Goal: Check status: Check status

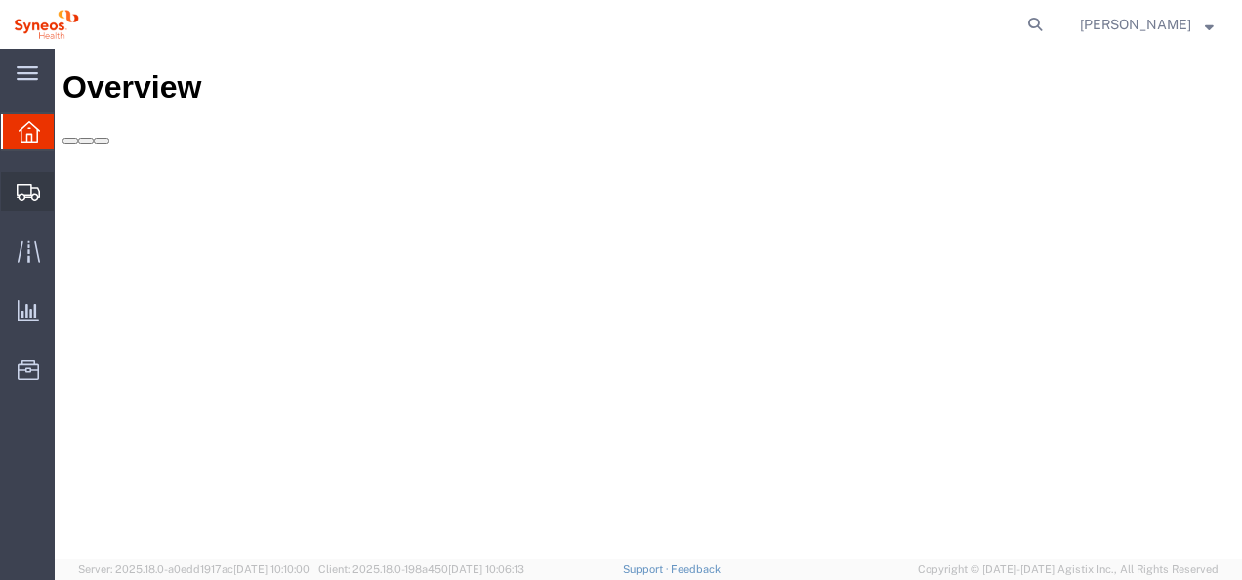
click at [67, 193] on span "Shipments" at bounding box center [61, 191] width 14 height 39
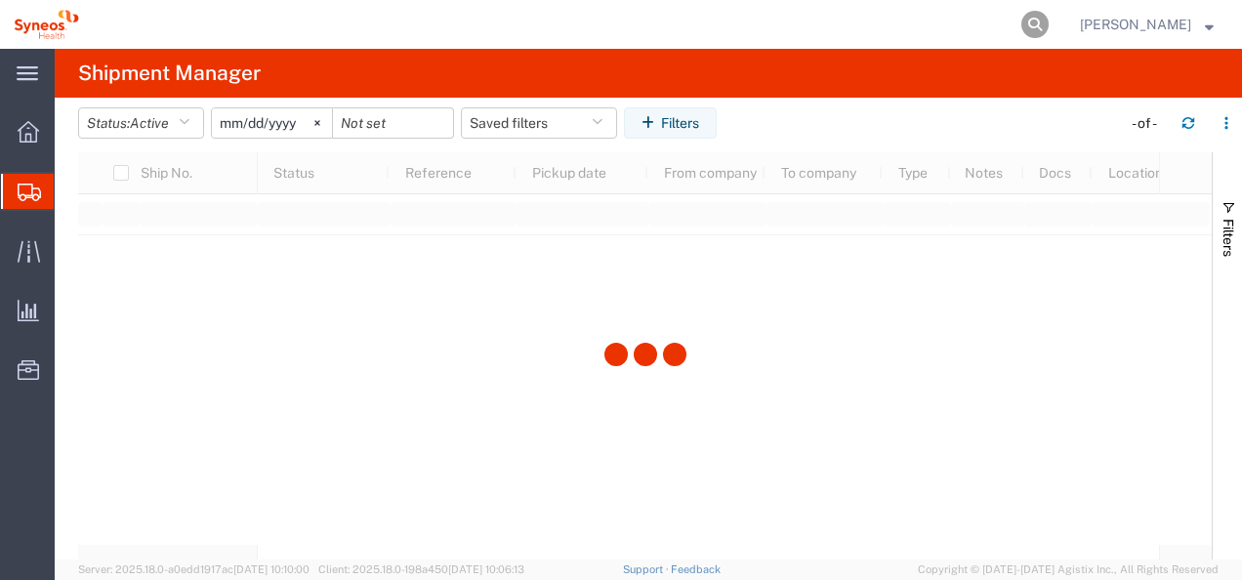
click at [1049, 28] on icon at bounding box center [1034, 24] width 27 height 27
click at [763, 19] on input "search" at bounding box center [725, 24] width 594 height 47
paste input "1ZK1248V0104349431"
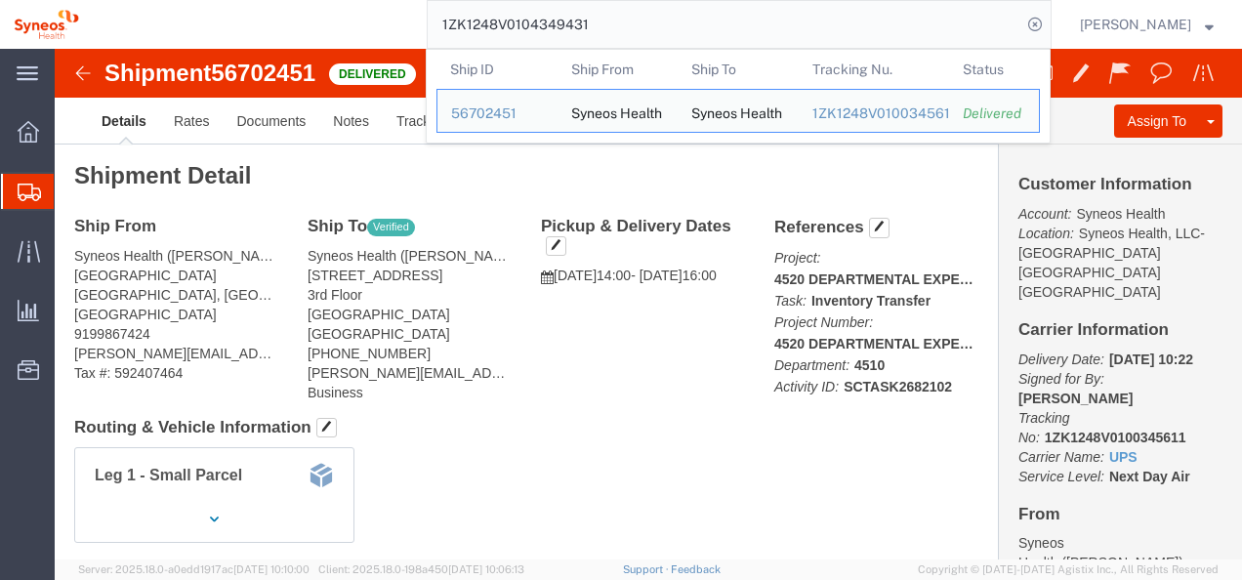
click at [563, 34] on input "1ZK1248V0104349431" at bounding box center [725, 24] width 594 height 47
click at [562, 33] on input "1ZK1248V0104349431" at bounding box center [725, 24] width 594 height 47
paste input "10420270"
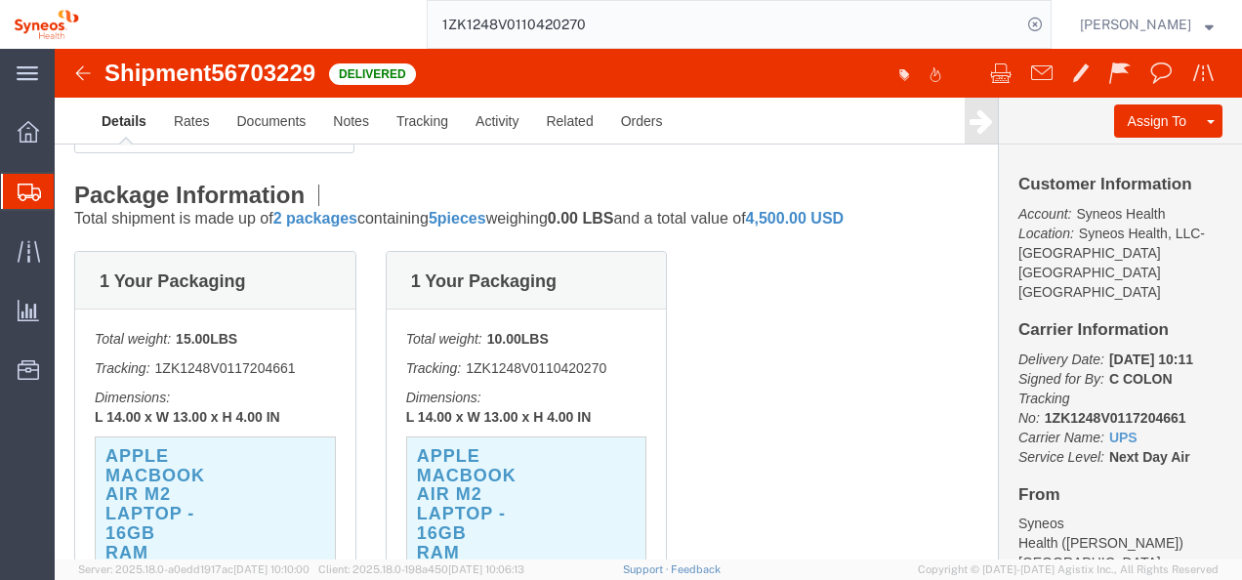
scroll to position [97, 0]
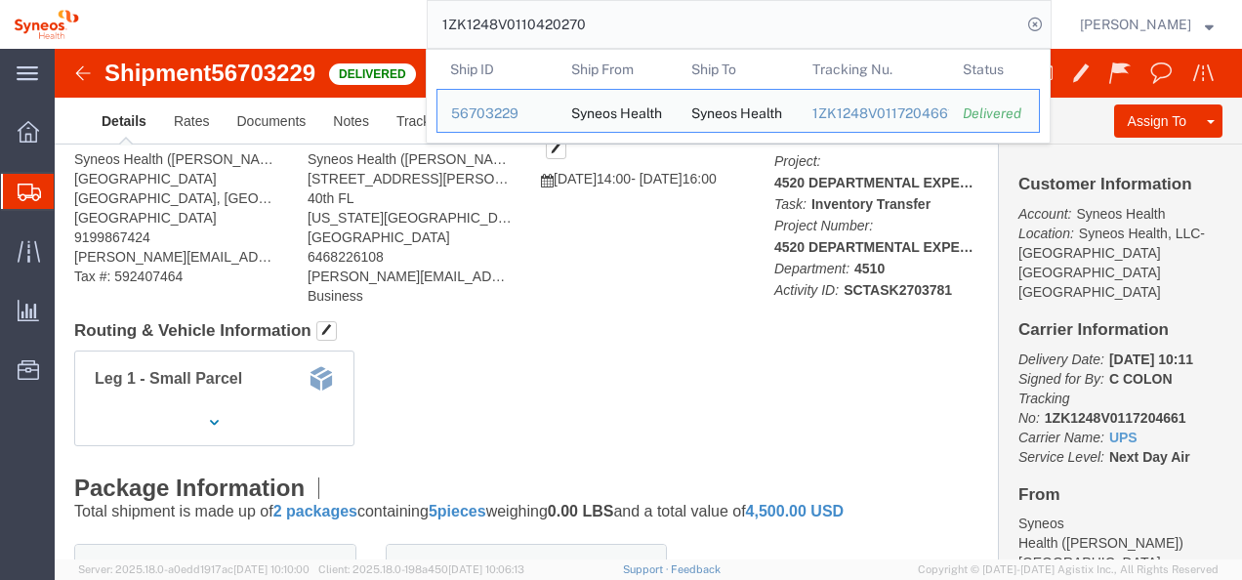
click at [588, 29] on input "1ZK1248V0110420270" at bounding box center [725, 24] width 594 height 47
paste input "5205244"
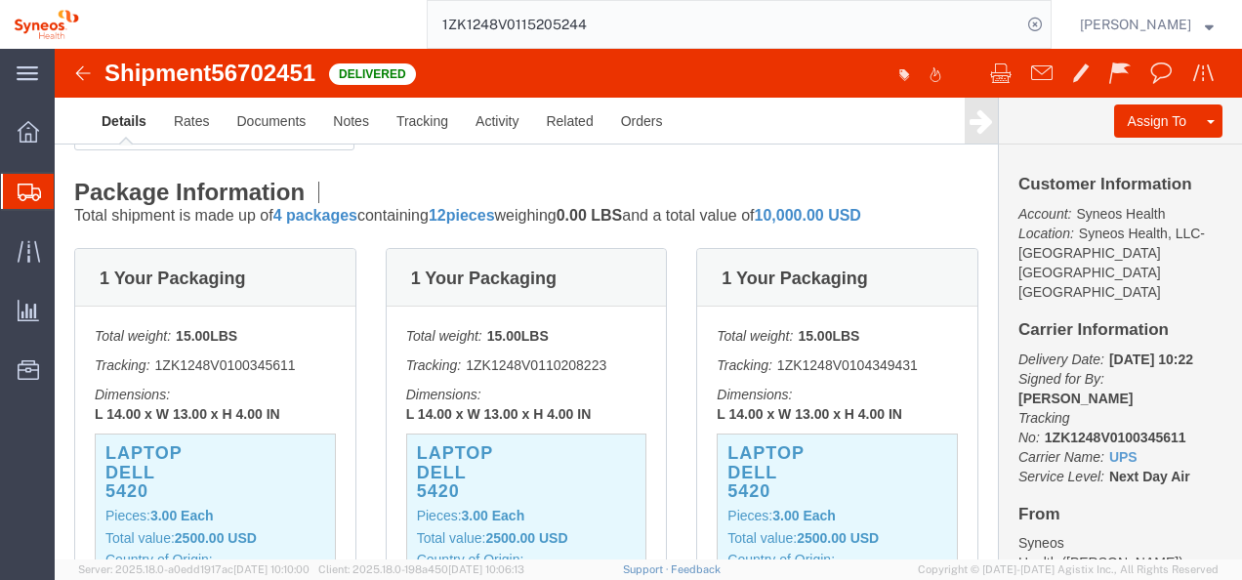
scroll to position [391, 0]
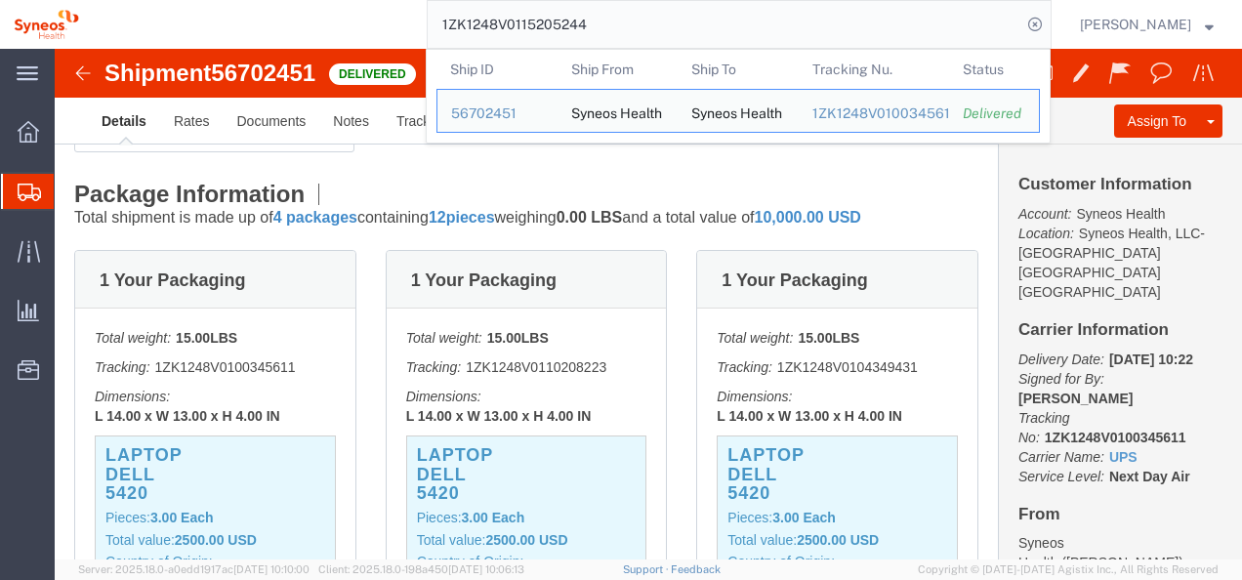
click at [543, 37] on input "1ZK1248V0115205244" at bounding box center [725, 24] width 594 height 47
paste input "9724686"
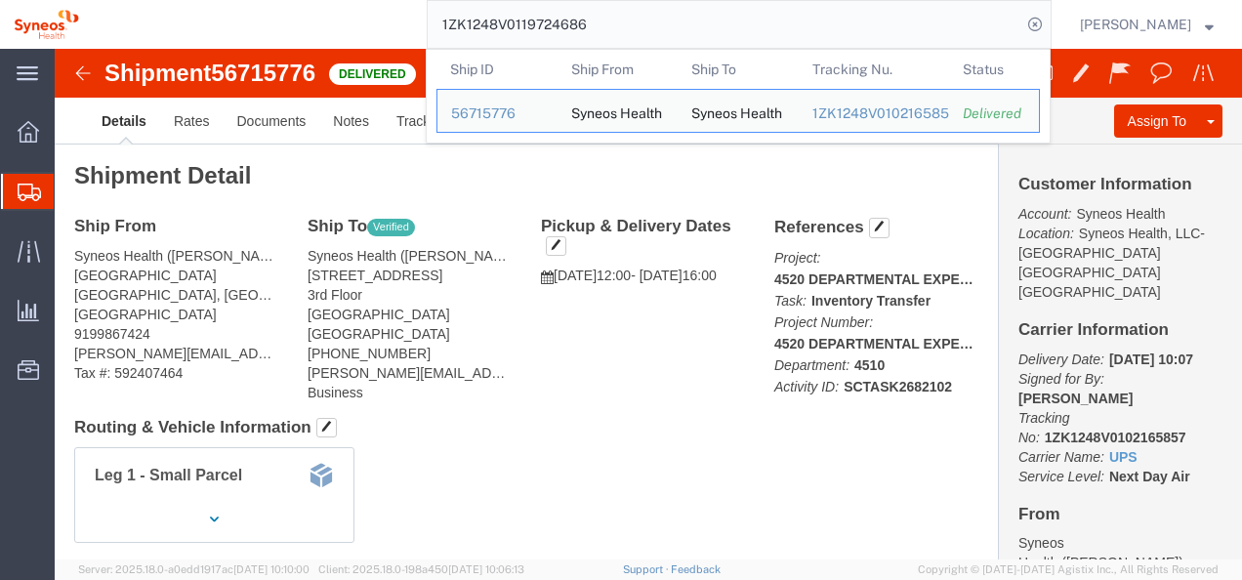
click at [564, 29] on input "1ZK1248V0119724686" at bounding box center [725, 24] width 594 height 47
paste input "339305365"
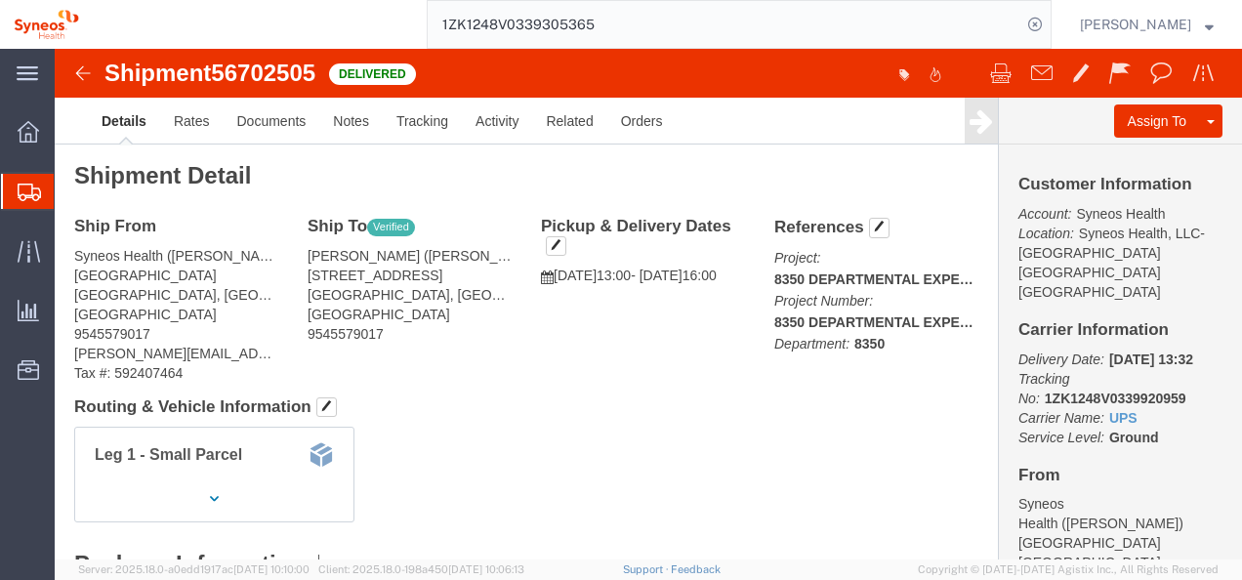
click at [700, 579] on html "main_menu Created with Sketch. Collapse Menu Overview Shipments Shipment Manage…" at bounding box center [621, 290] width 1242 height 580
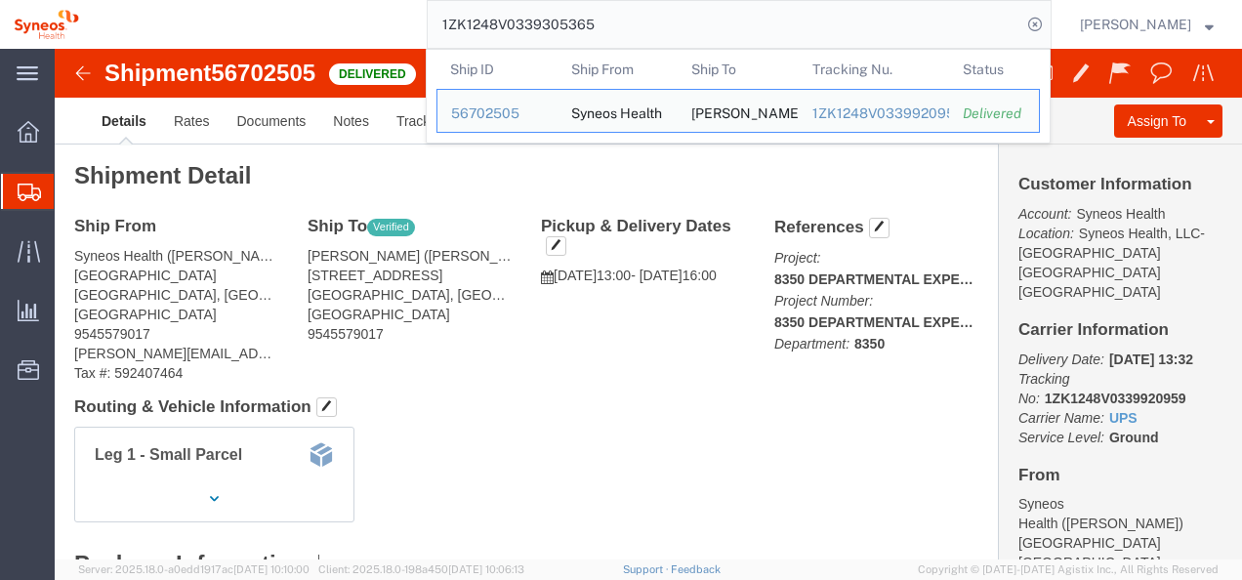
click at [568, 35] on input "1ZK1248V0339305365" at bounding box center [725, 24] width 594 height 47
paste input "56701354"
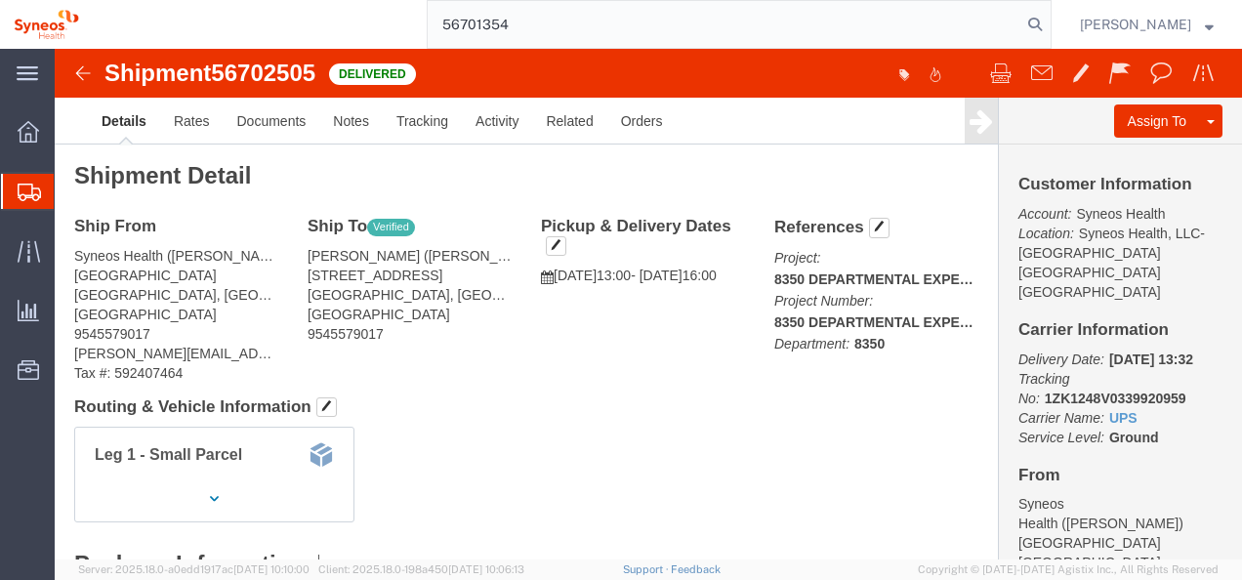
type input "56701354"
